Goal: Transaction & Acquisition: Obtain resource

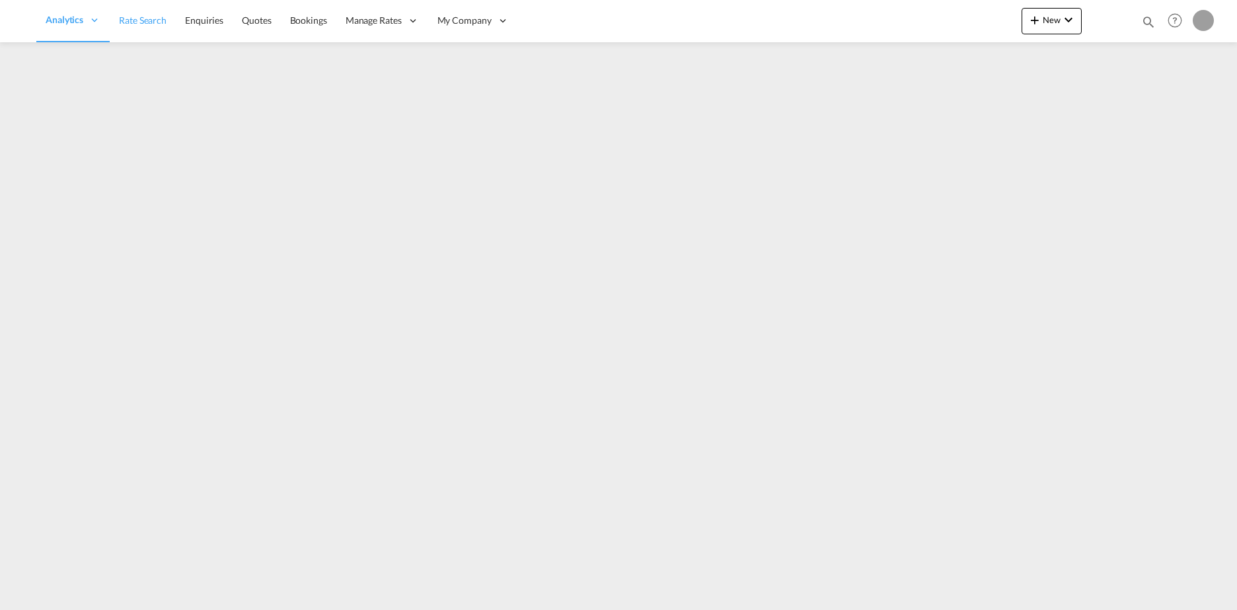
click at [157, 22] on span "Rate Search" at bounding box center [143, 20] width 48 height 11
click at [226, 24] on span "Rate Search" at bounding box center [232, 20] width 48 height 11
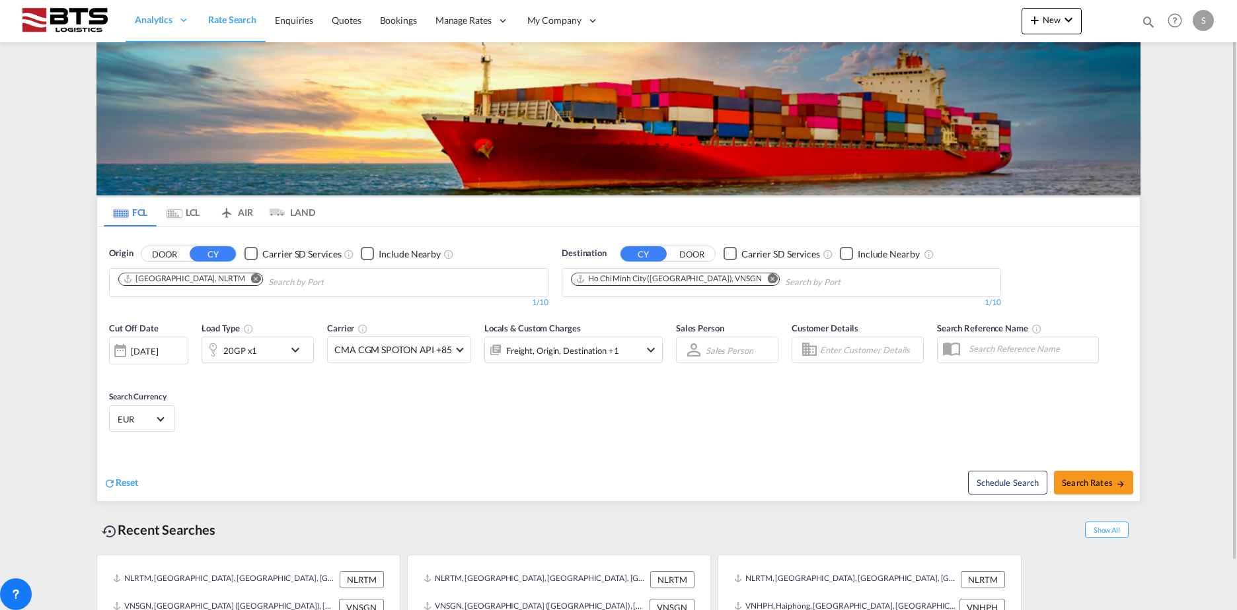
click at [768, 281] on md-icon "Remove" at bounding box center [773, 278] width 10 height 10
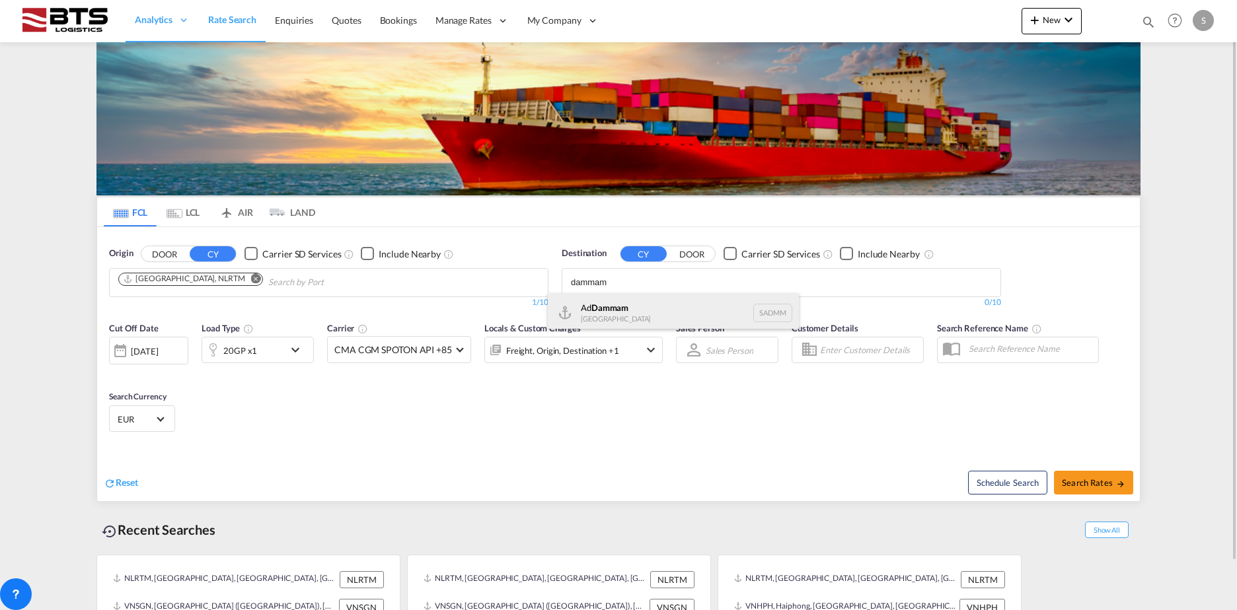
type input "dammam"
click at [619, 308] on div "Ad Dammam [GEOGRAPHIC_DATA] [GEOGRAPHIC_DATA]" at bounding box center [673, 313] width 251 height 40
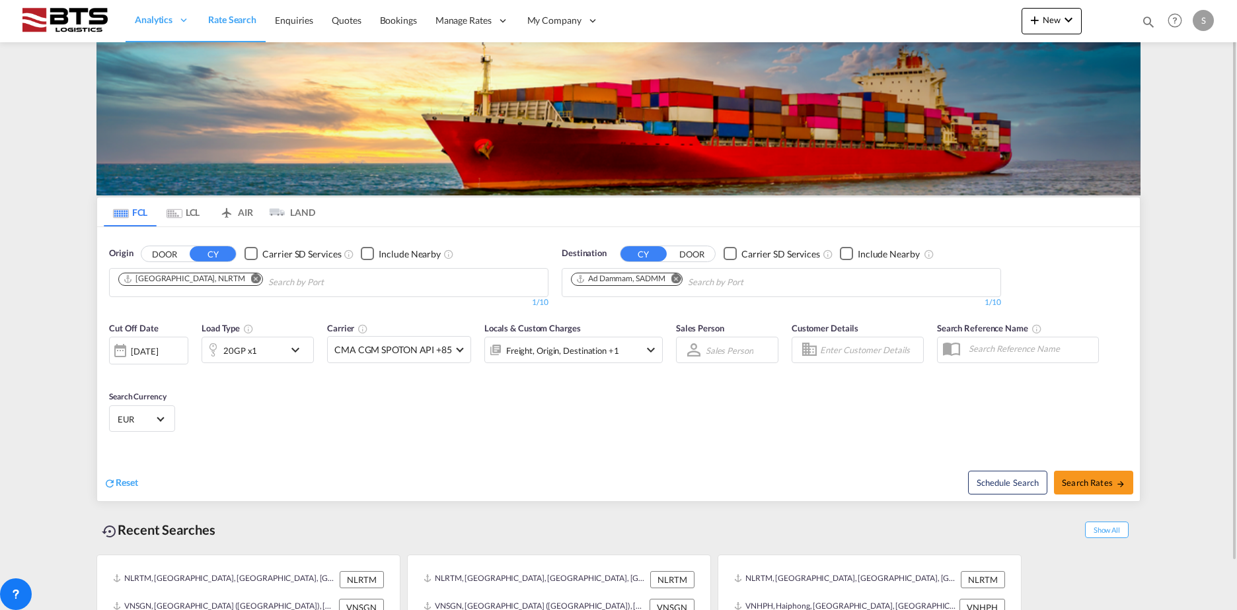
click at [1086, 486] on span "Search Rates" at bounding box center [1093, 483] width 63 height 11
type input "NLRTM to SADMM / [DATE]"
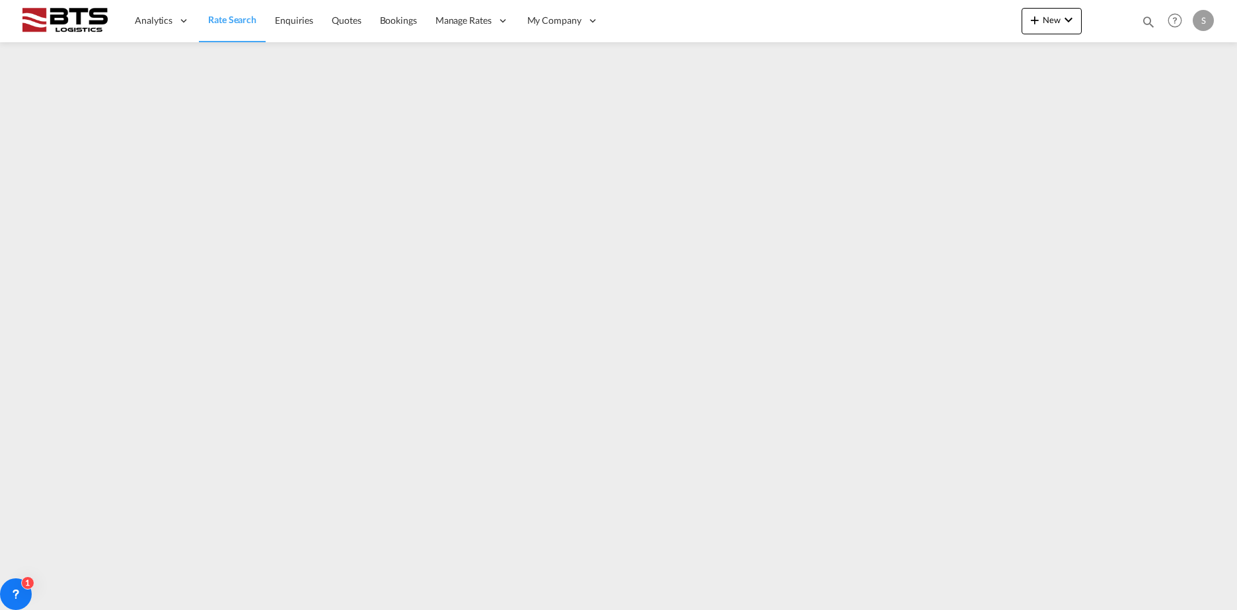
click at [1195, 28] on div "S" at bounding box center [1202, 20] width 21 height 21
click at [1171, 105] on button "Logout" at bounding box center [1188, 101] width 86 height 26
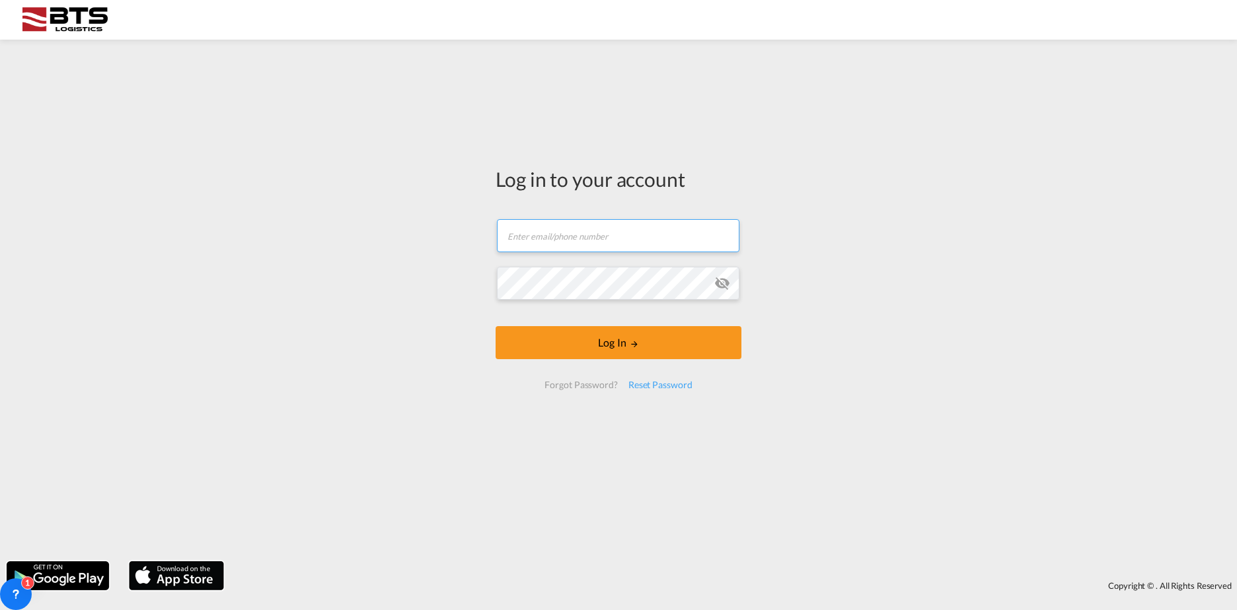
type input "[DOMAIN_NAME][EMAIL_ADDRESS][DOMAIN_NAME]"
click at [717, 286] on md-icon "icon-eye-off" at bounding box center [722, 283] width 16 height 16
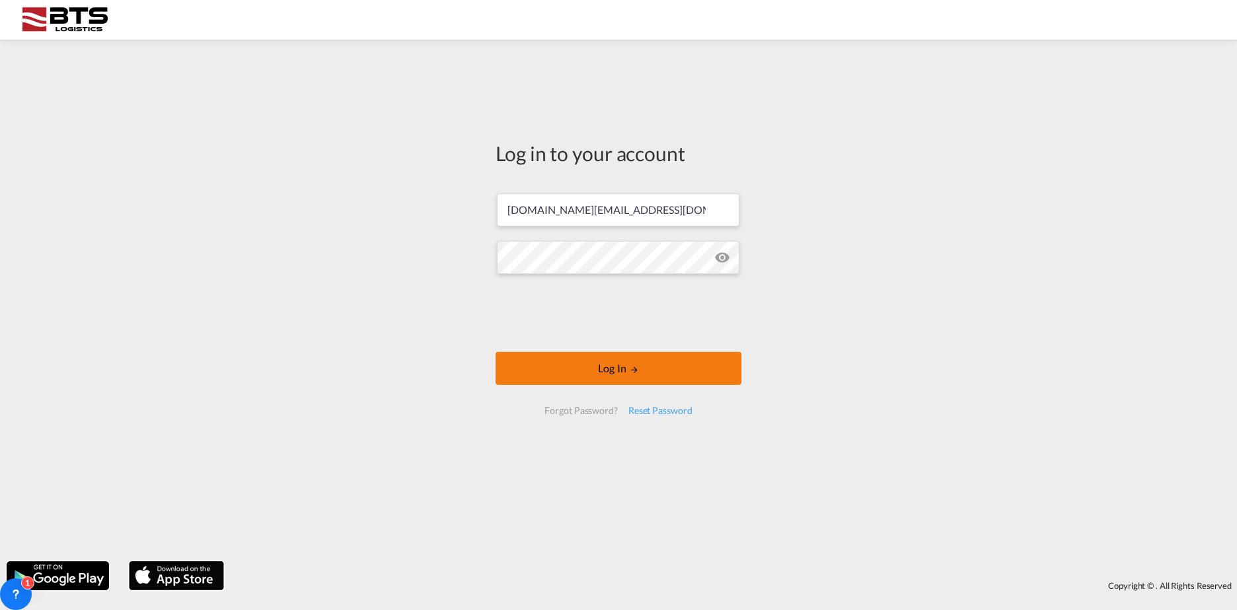
click at [598, 371] on button "Log In" at bounding box center [618, 368] width 246 height 33
